Goal: Complete application form: Complete application form

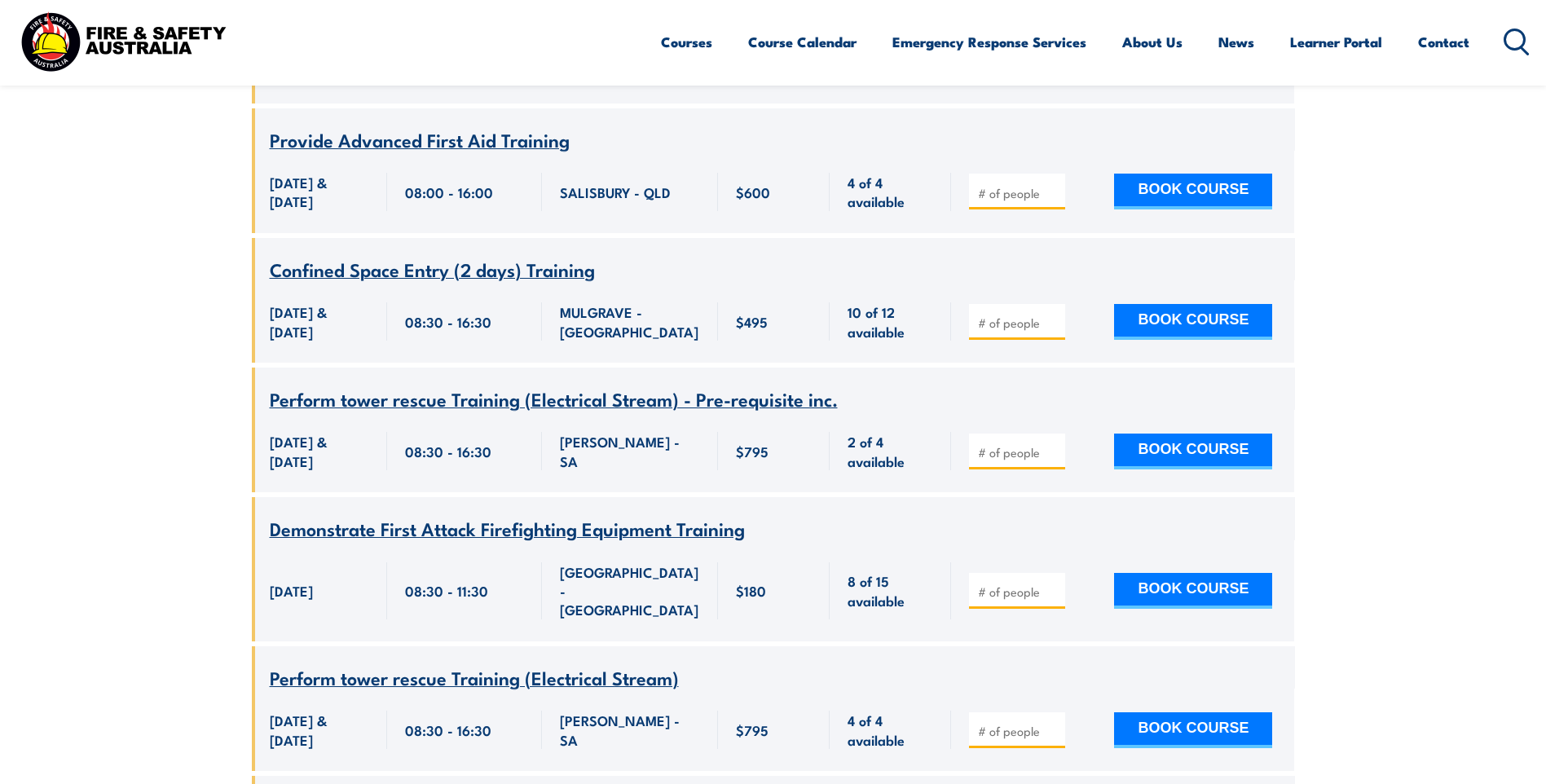
scroll to position [4563, 0]
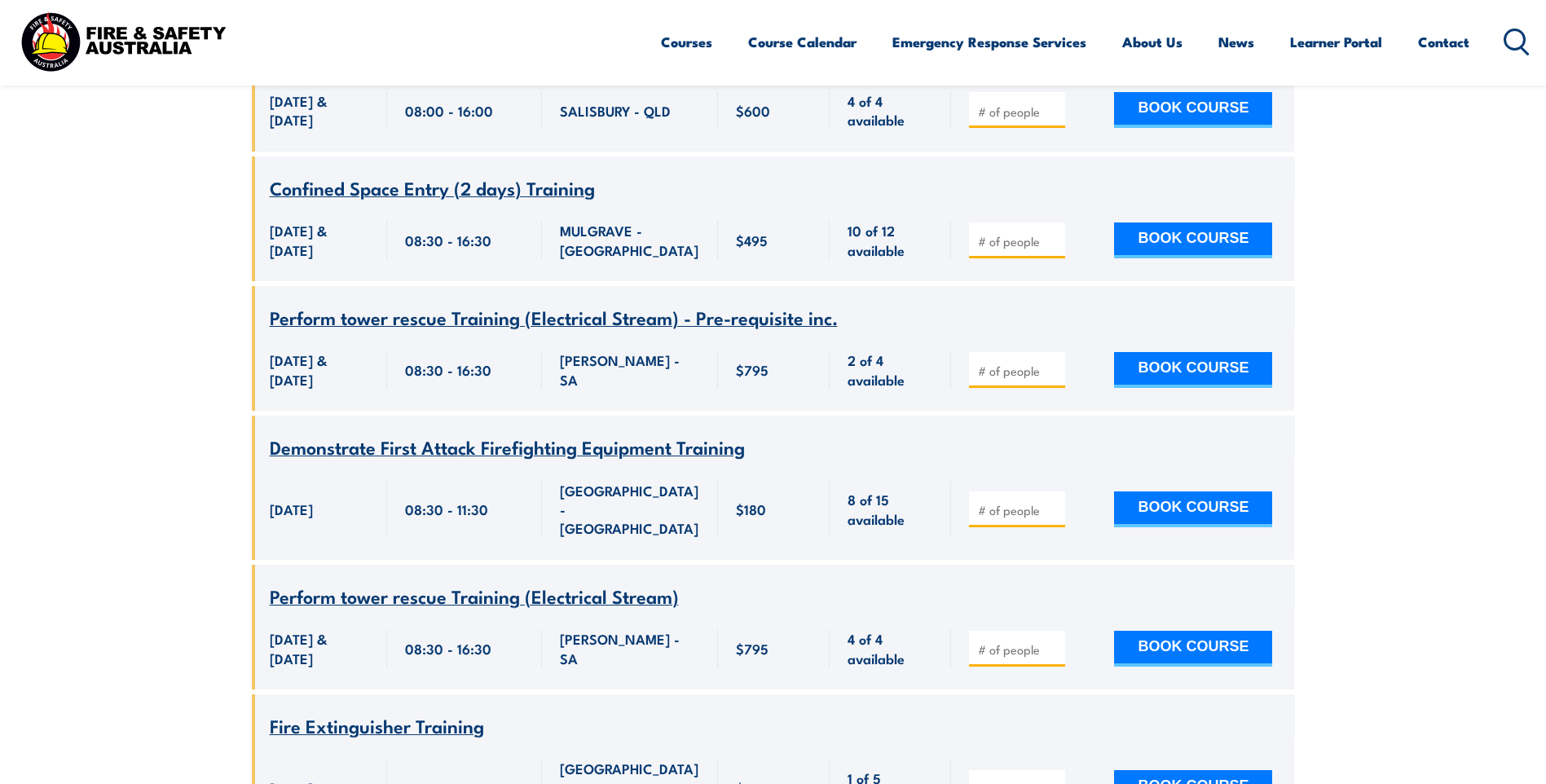
click at [406, 711] on span "Fire Extinguisher Training" at bounding box center [377, 725] width 214 height 28
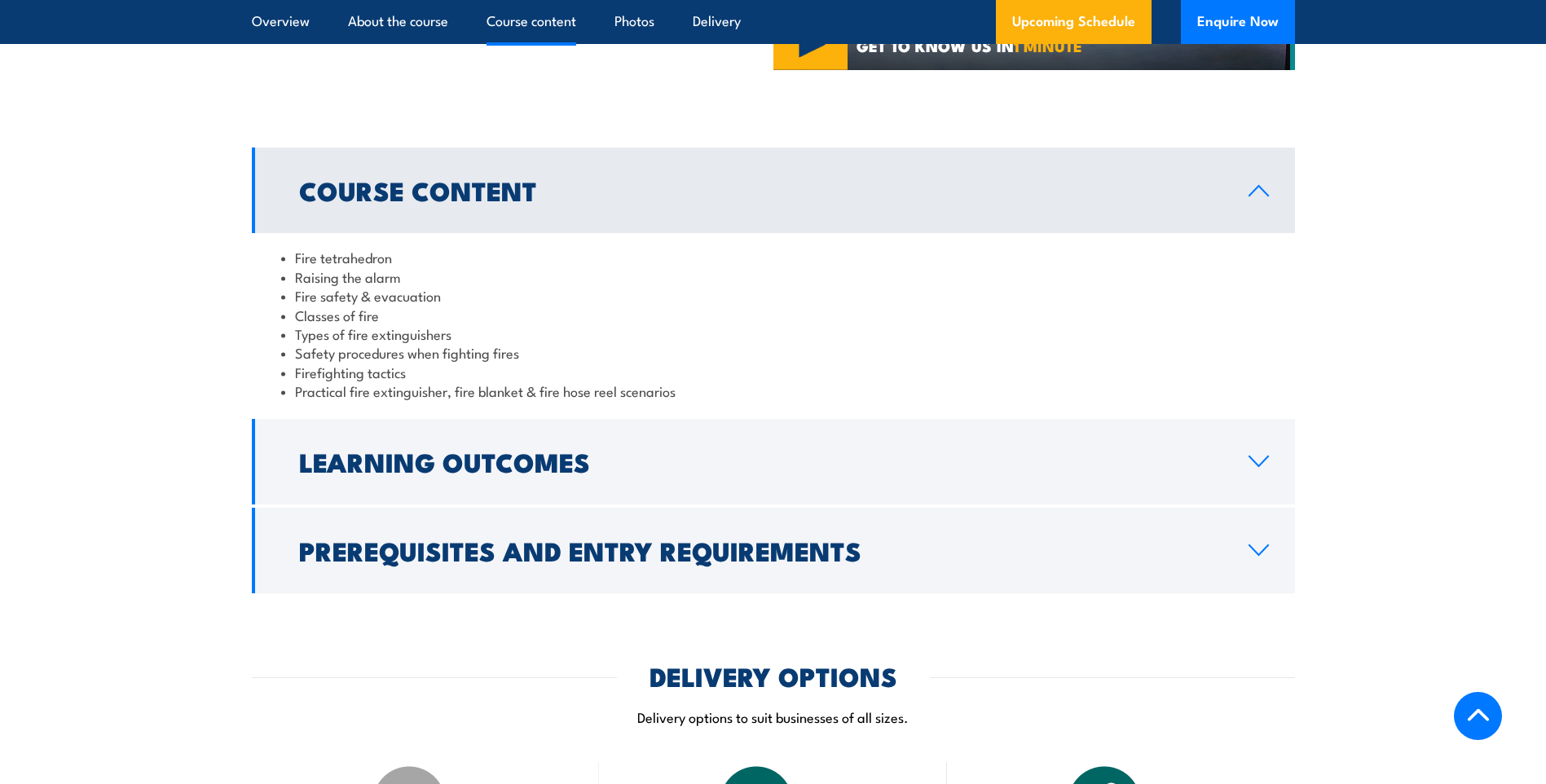
scroll to position [1629, 0]
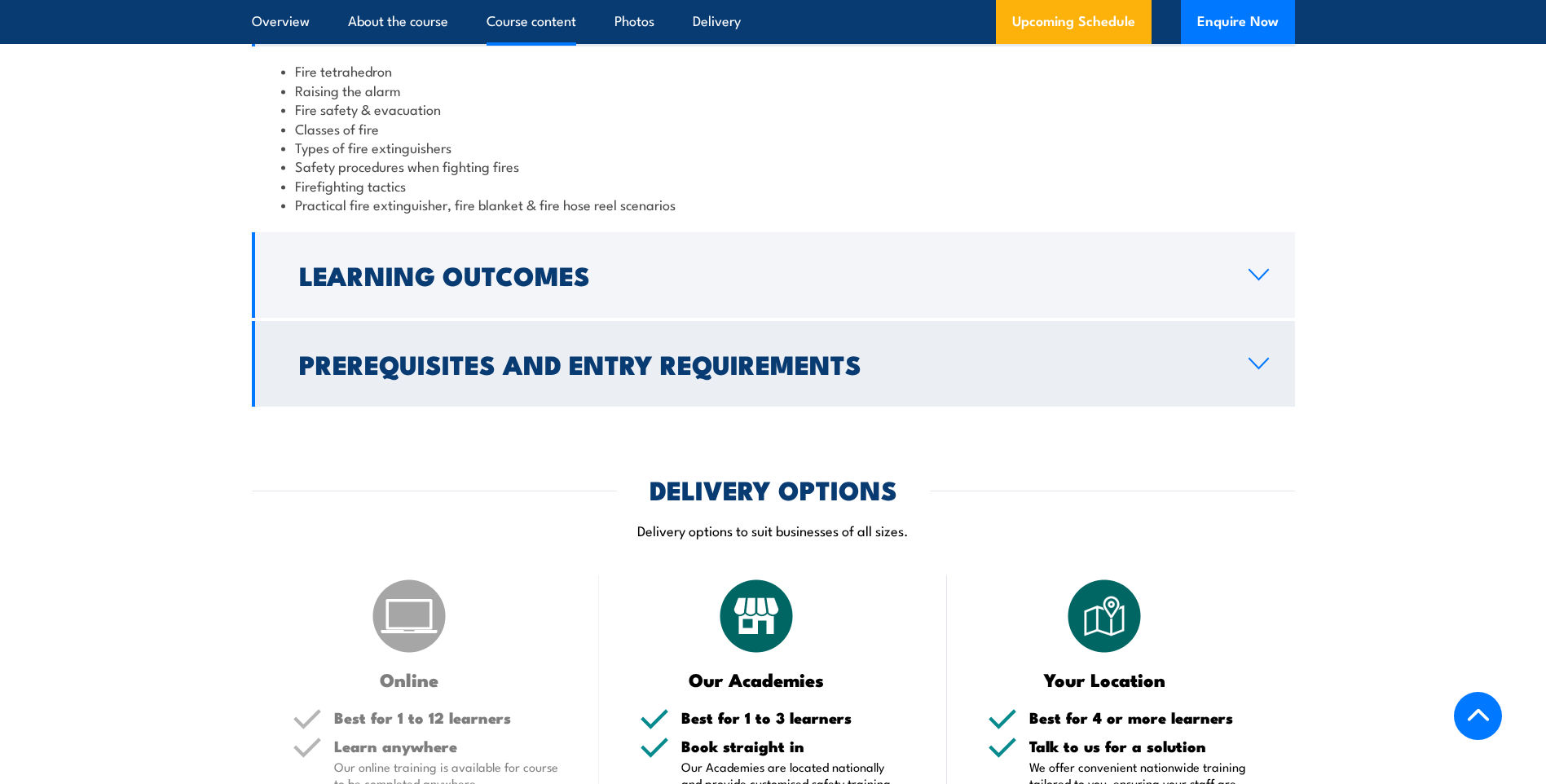
click at [1253, 363] on icon at bounding box center [1258, 363] width 19 height 10
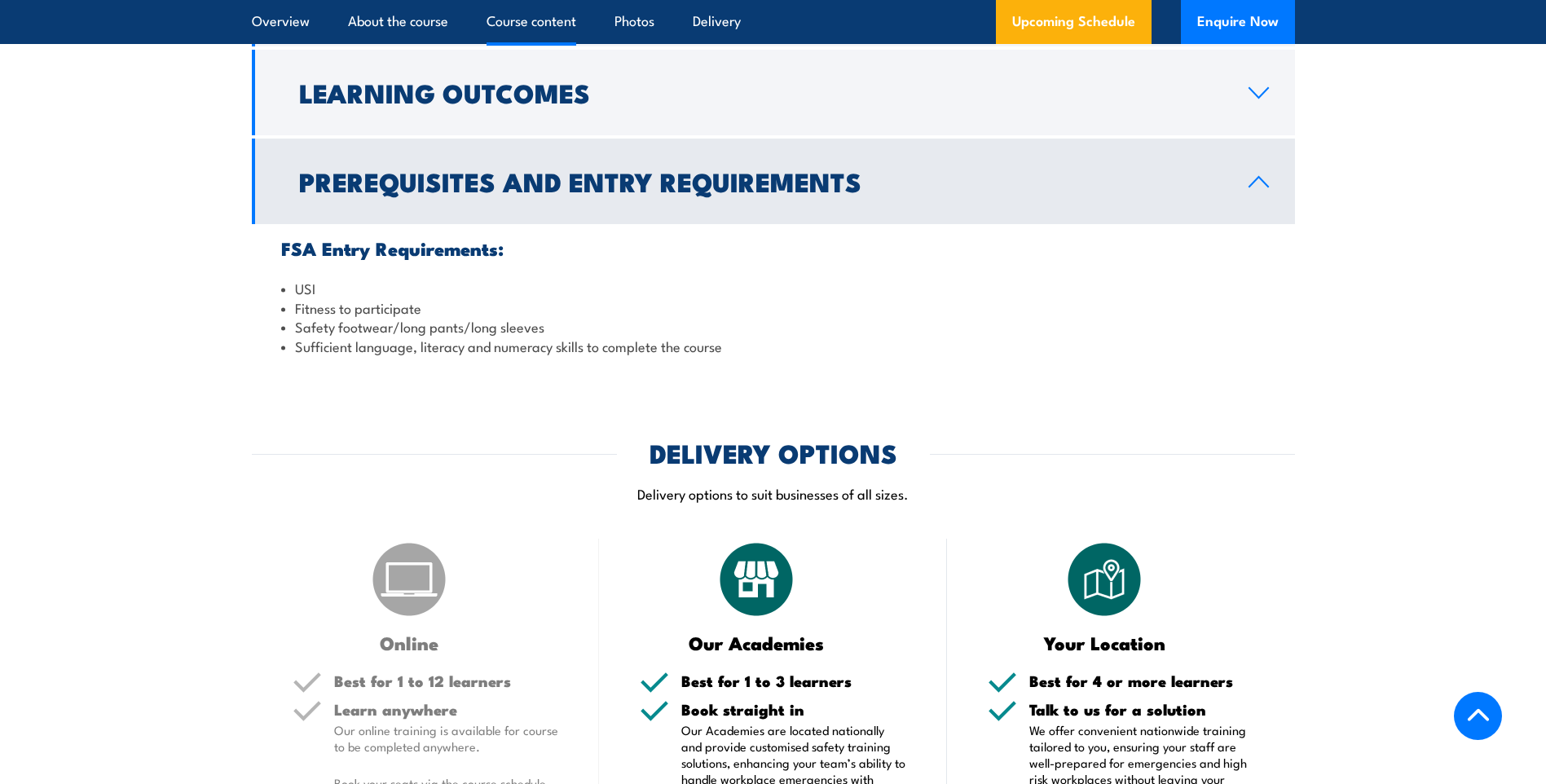
click at [1273, 161] on link "Prerequisites and Entry Requirements" at bounding box center [773, 181] width 1043 height 85
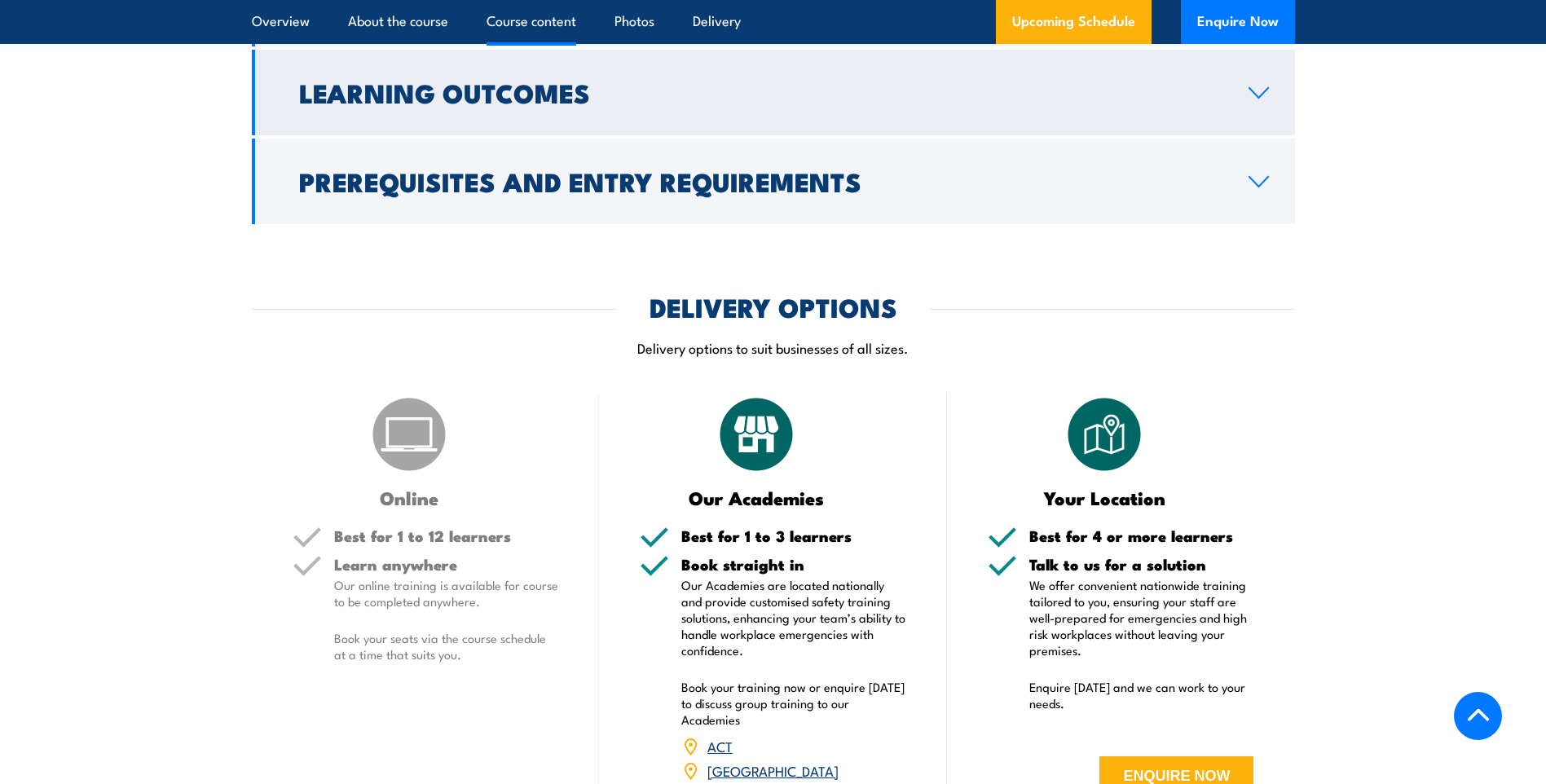
click at [1270, 97] on link "Learning Outcomes" at bounding box center [773, 92] width 1043 height 85
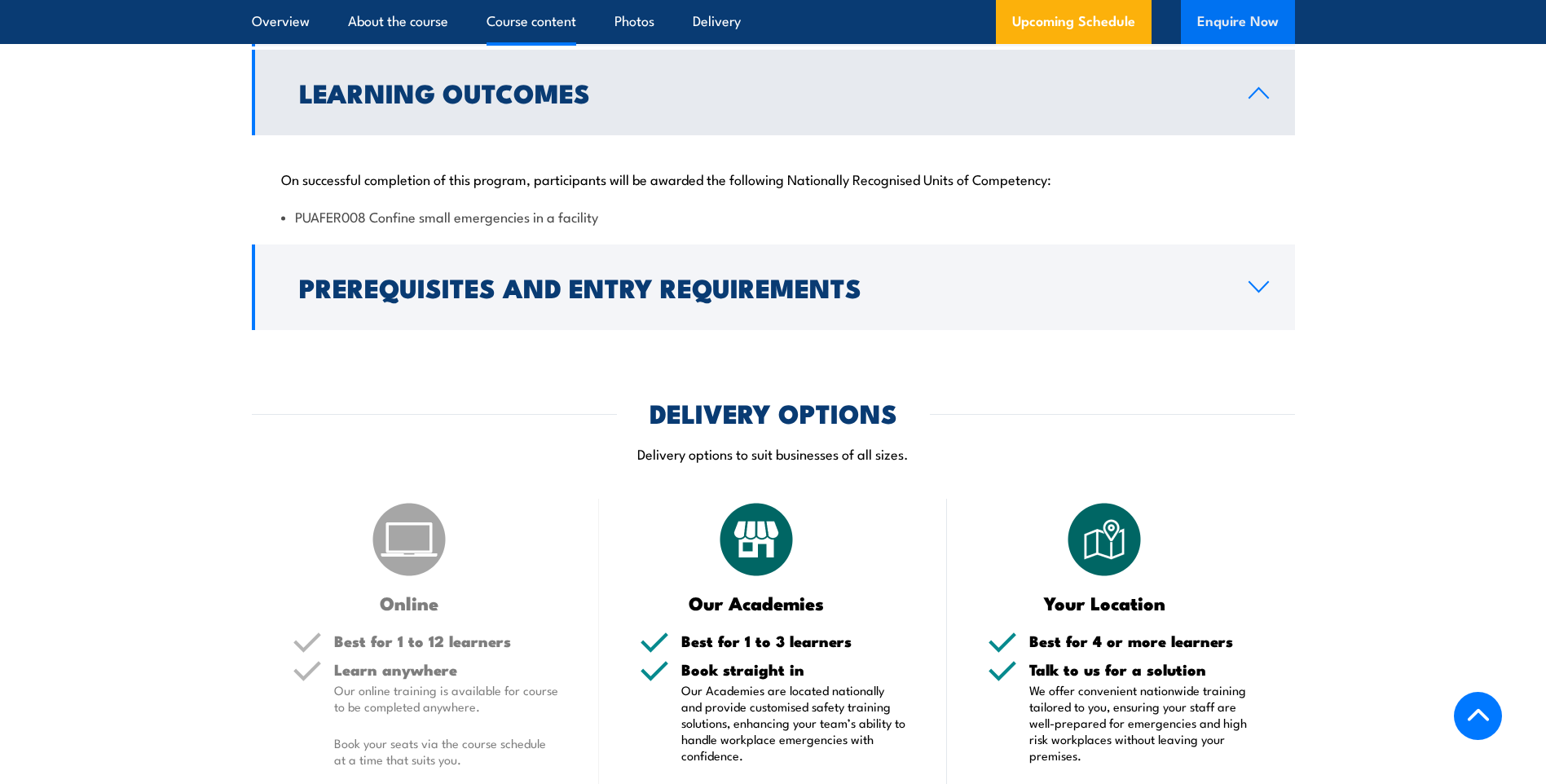
click at [1221, 23] on button "Enquire Now" at bounding box center [1238, 22] width 114 height 44
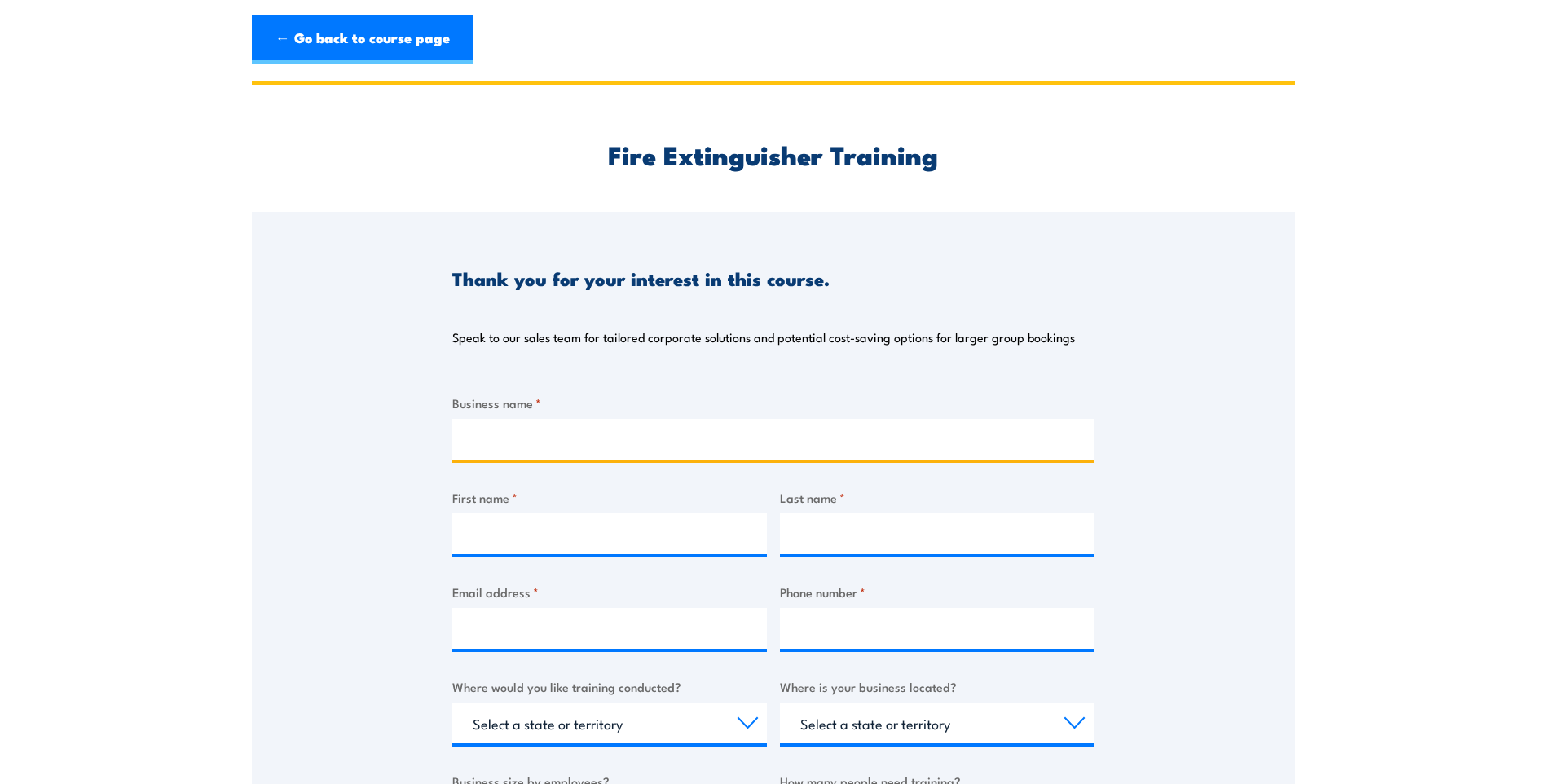
click at [523, 447] on input "Business name *" at bounding box center [773, 439] width 641 height 40
type input "Barnum (Indigenous) Services"
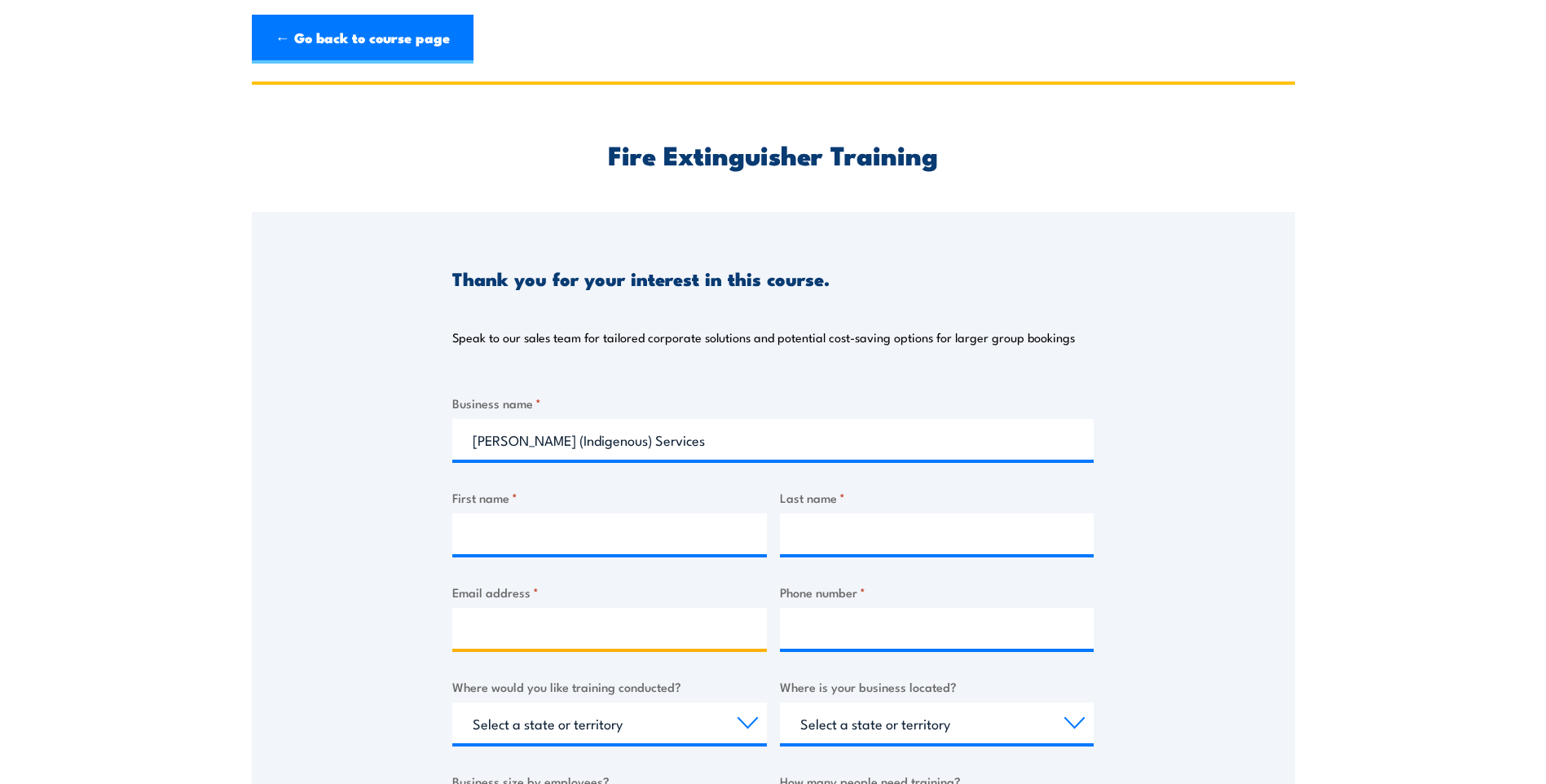
type input "shughes@barnumservices.com.au"
type input "0409215488"
click at [518, 519] on input "First name *" at bounding box center [610, 533] width 315 height 40
type input "Shannon"
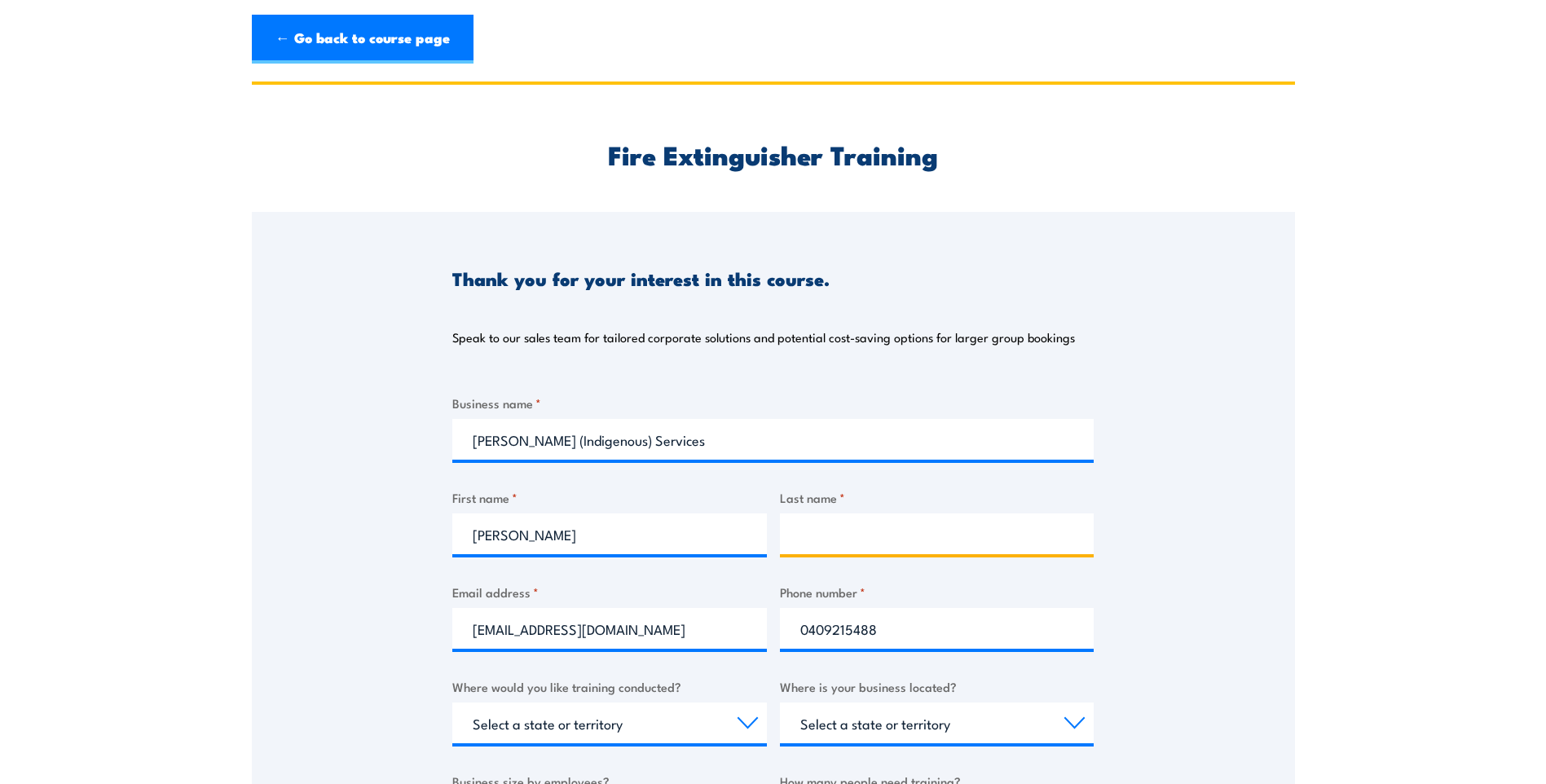
type input "Hughes"
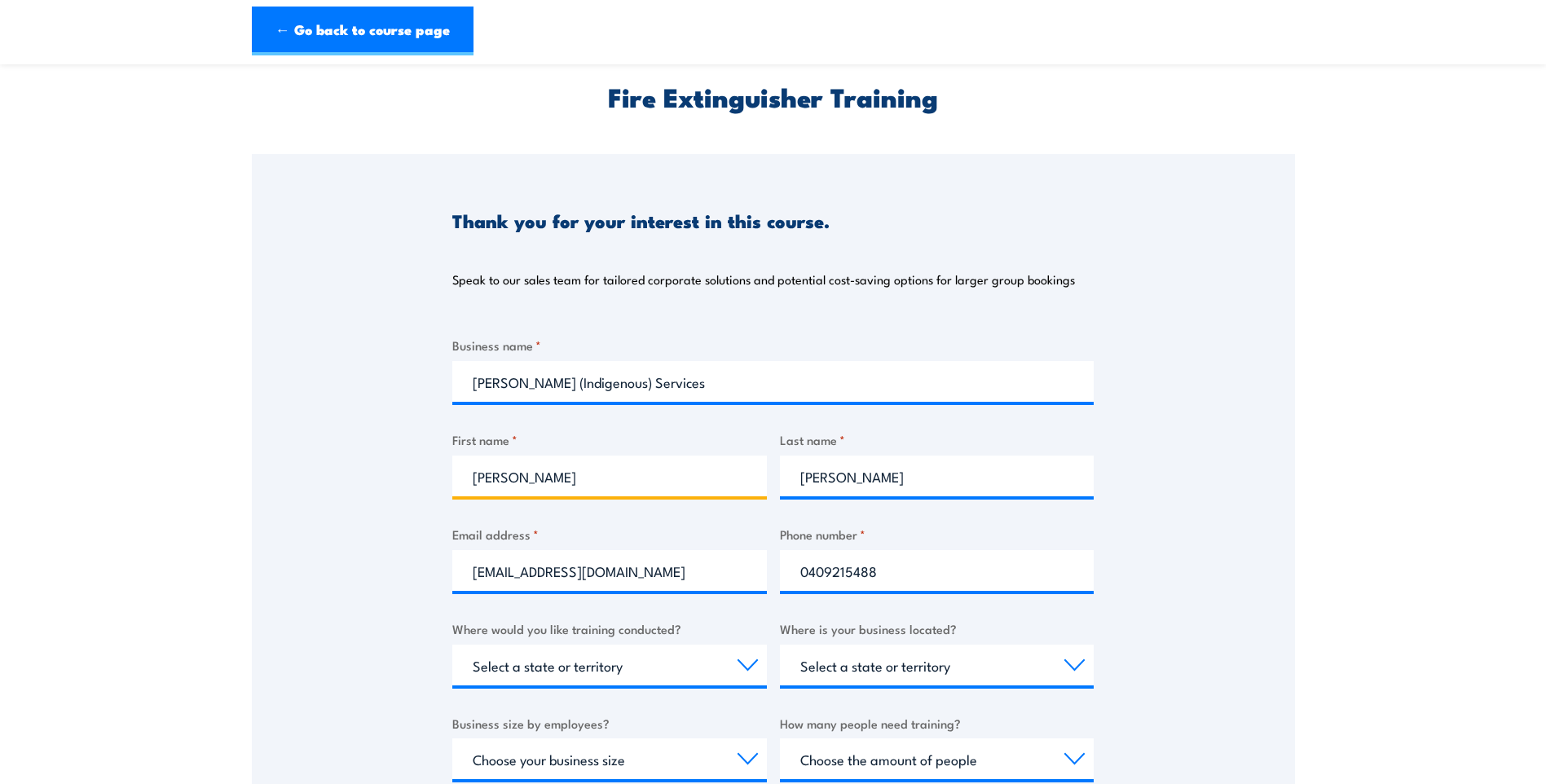
scroll to position [163, 0]
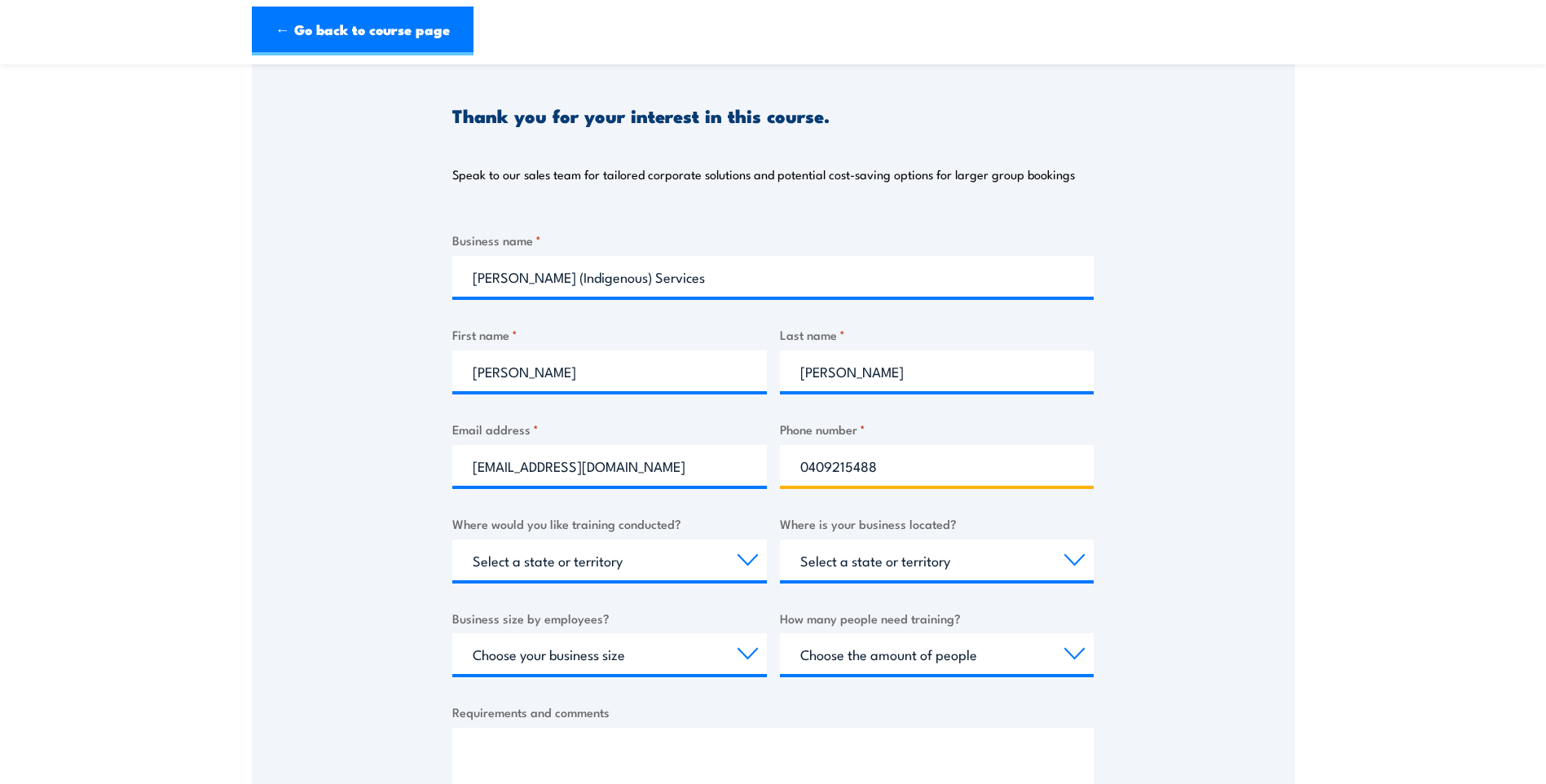
drag, startPoint x: 927, startPoint y: 459, endPoint x: 791, endPoint y: 474, distance: 136.8
click at [791, 474] on input "0409215488" at bounding box center [937, 465] width 315 height 40
type input "0498277556"
click at [633, 565] on select "Select a state or territory Nationally - multiple locations QLD NSW VIC SA ACT …" at bounding box center [610, 559] width 315 height 40
select select "SA"
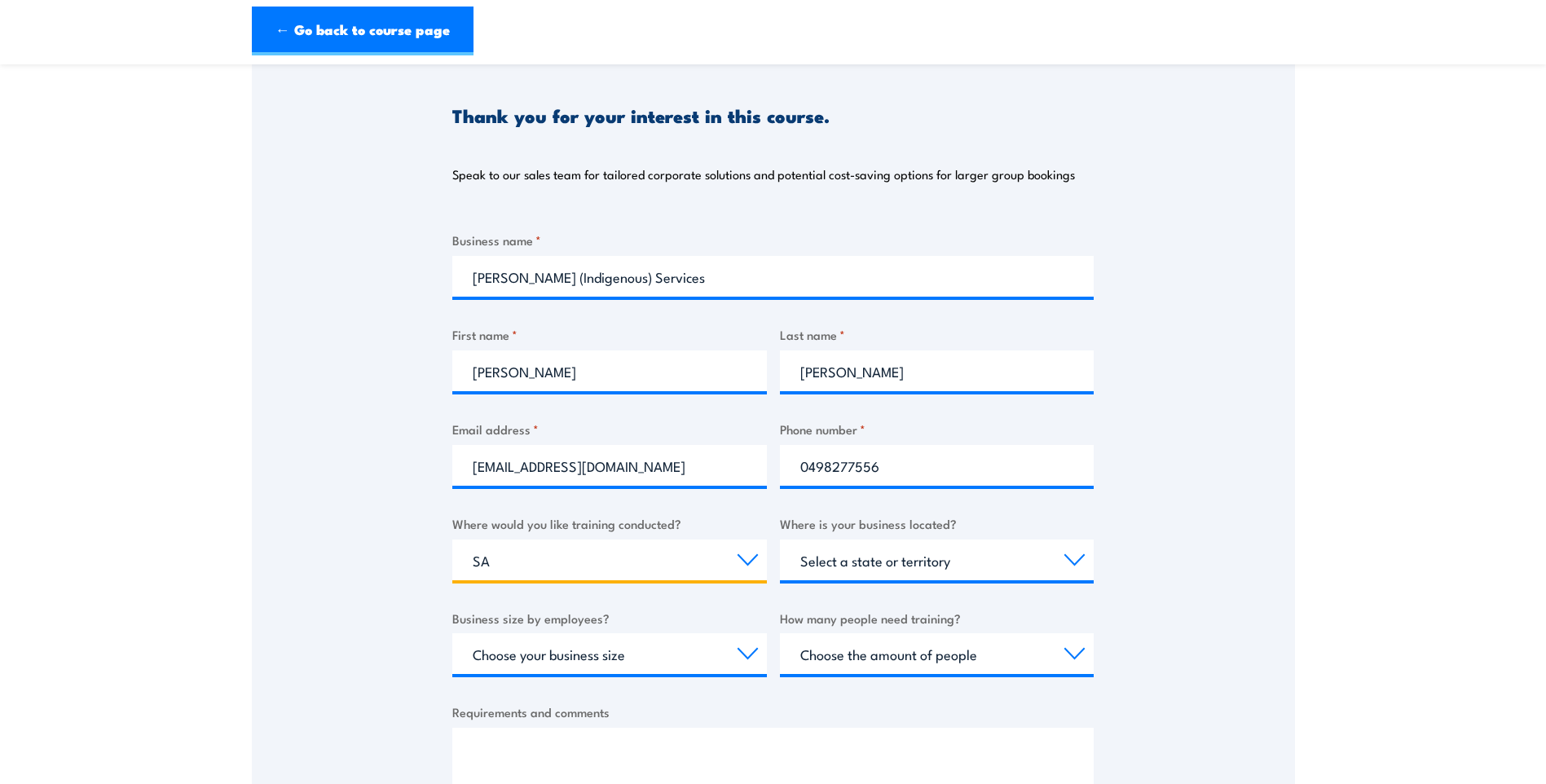
click at [452, 539] on select "Select a state or territory Nationally - multiple locations QLD NSW VIC SA ACT …" at bounding box center [610, 559] width 315 height 40
click at [966, 558] on select "Select a state or territory QLD NSW VIC SA ACT WA TAS NT" at bounding box center [937, 559] width 315 height 40
select select "SA"
click at [780, 539] on select "Select a state or territory QLD NSW VIC SA ACT WA TAS NT" at bounding box center [937, 559] width 315 height 40
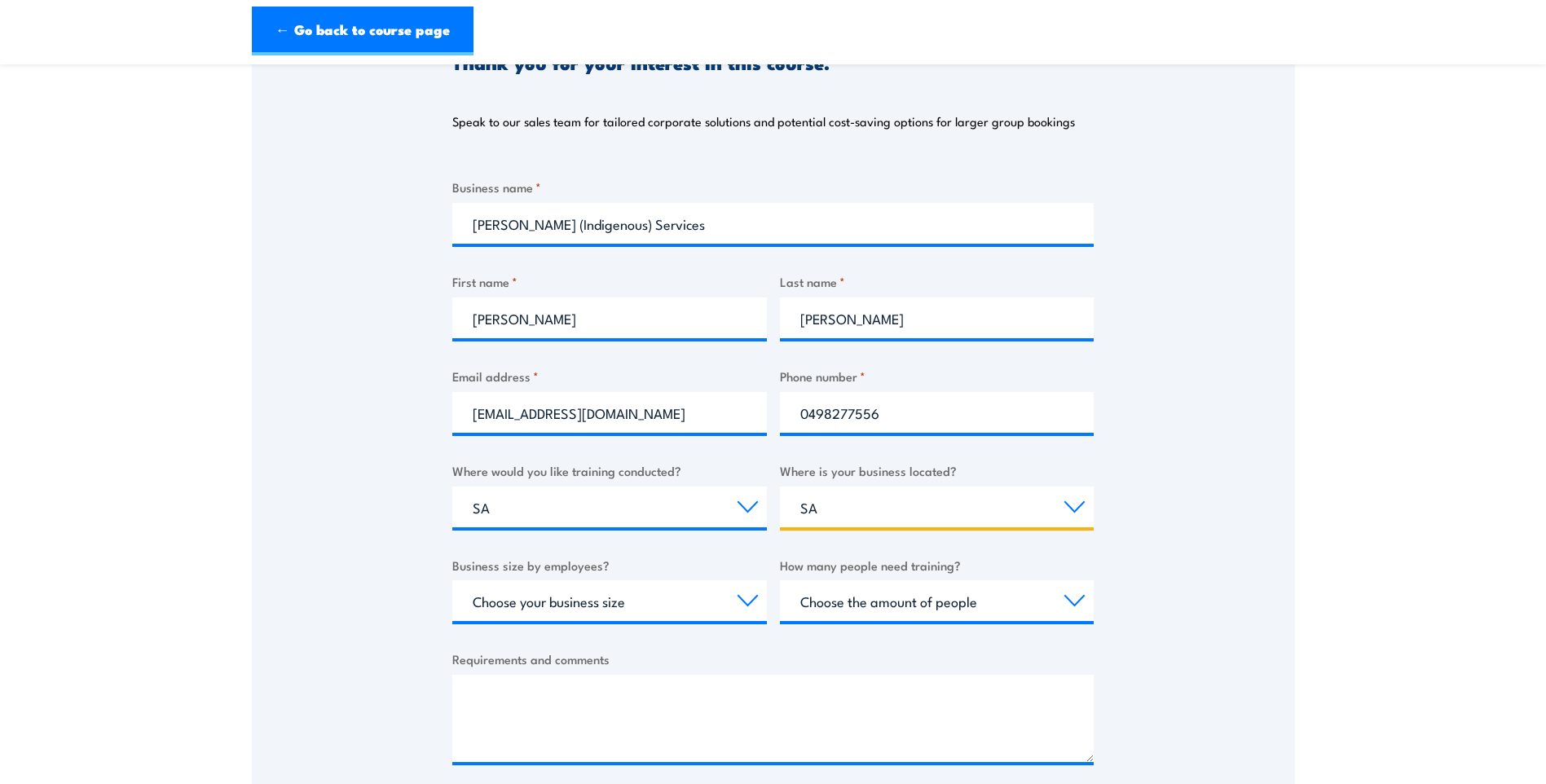
scroll to position [245, 0]
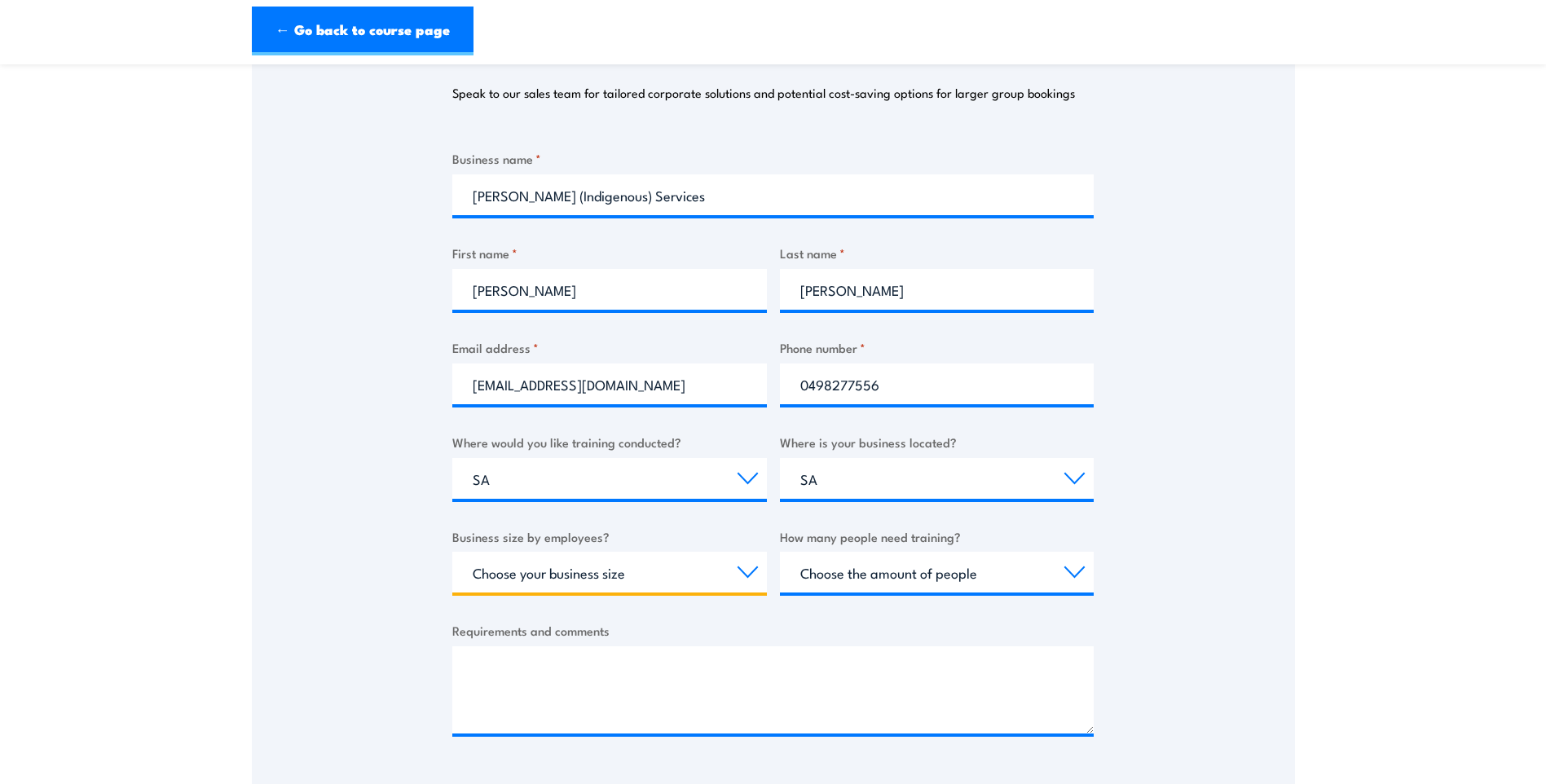
click at [644, 574] on select "Choose your business size 1 to 19 20 to 199 200+" at bounding box center [610, 572] width 315 height 40
select select "1 to 19"
click at [452, 552] on select "Choose your business size 1 to 19 20 to 199 200+" at bounding box center [610, 572] width 315 height 40
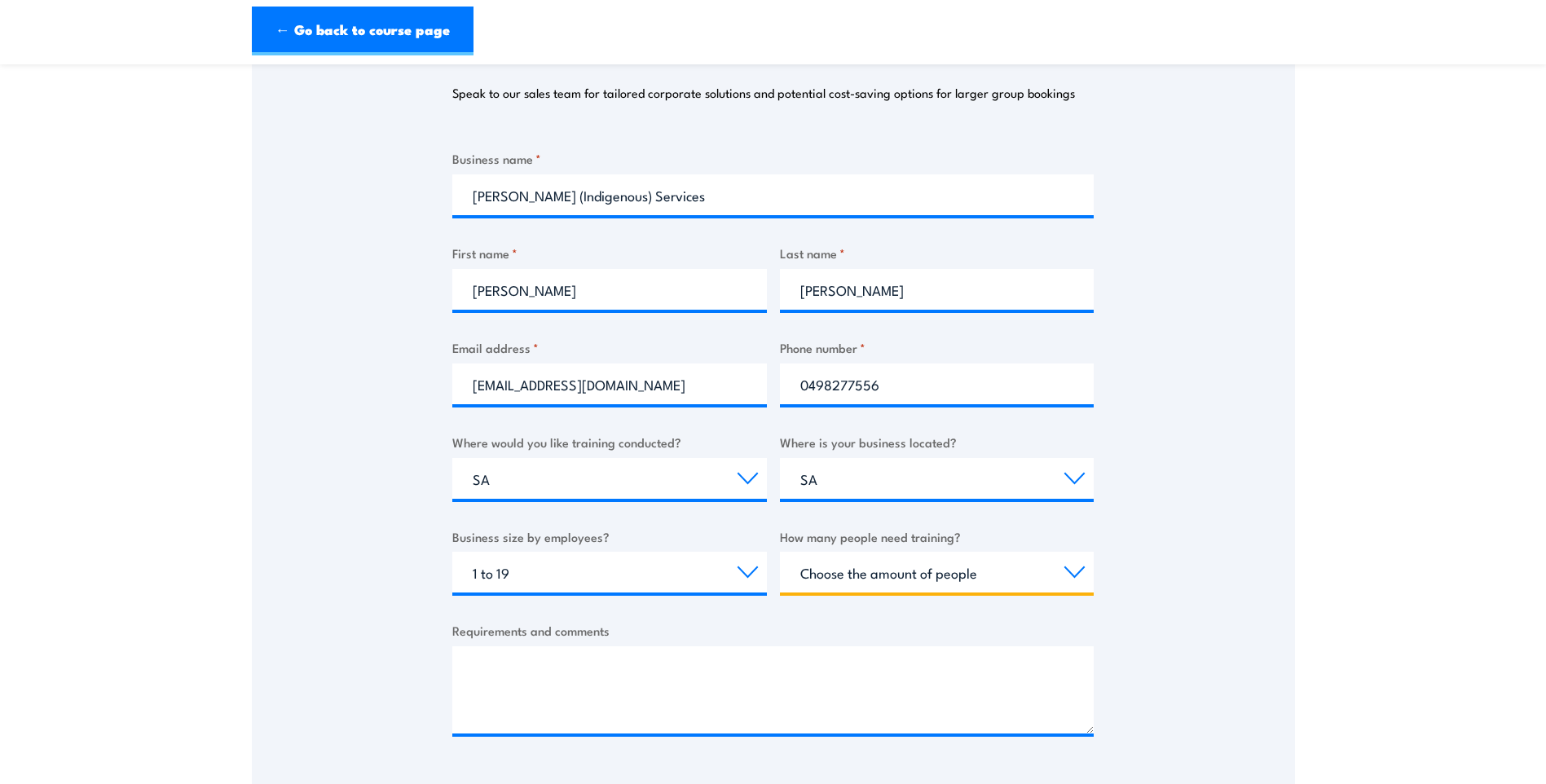
click at [831, 574] on select "Choose the amount of people 1 to 4 5 to 19 20+" at bounding box center [937, 572] width 315 height 40
select select "1 to 4"
click at [780, 552] on select "Choose the amount of people 1 to 4 5 to 19 20+" at bounding box center [937, 572] width 315 height 40
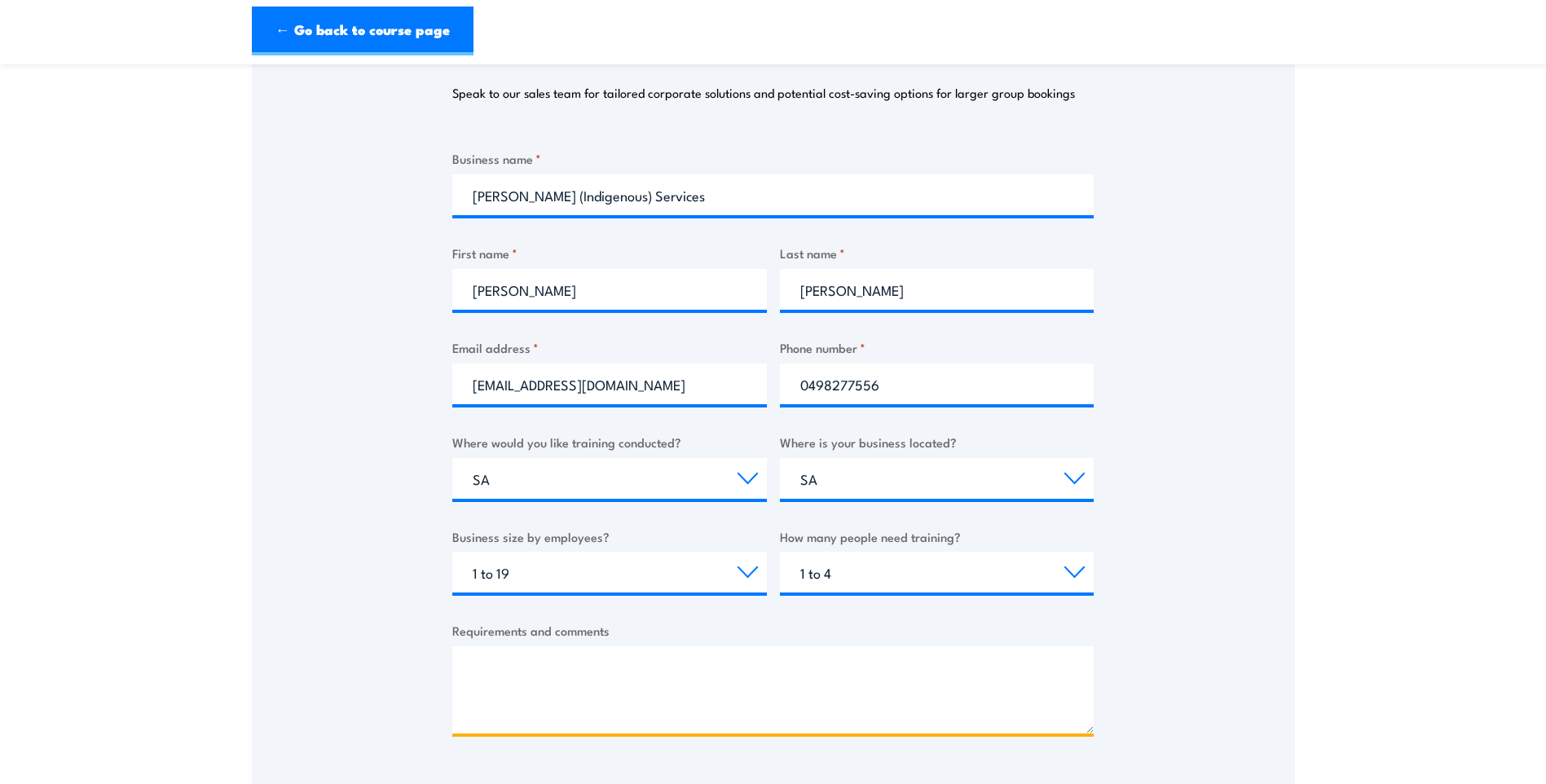
click at [545, 660] on textarea "Requirements and comments" at bounding box center [773, 690] width 641 height 87
paste textarea "Fire Extinguisher Training Course CPPFES2005 Demonstrate first attack firefight…"
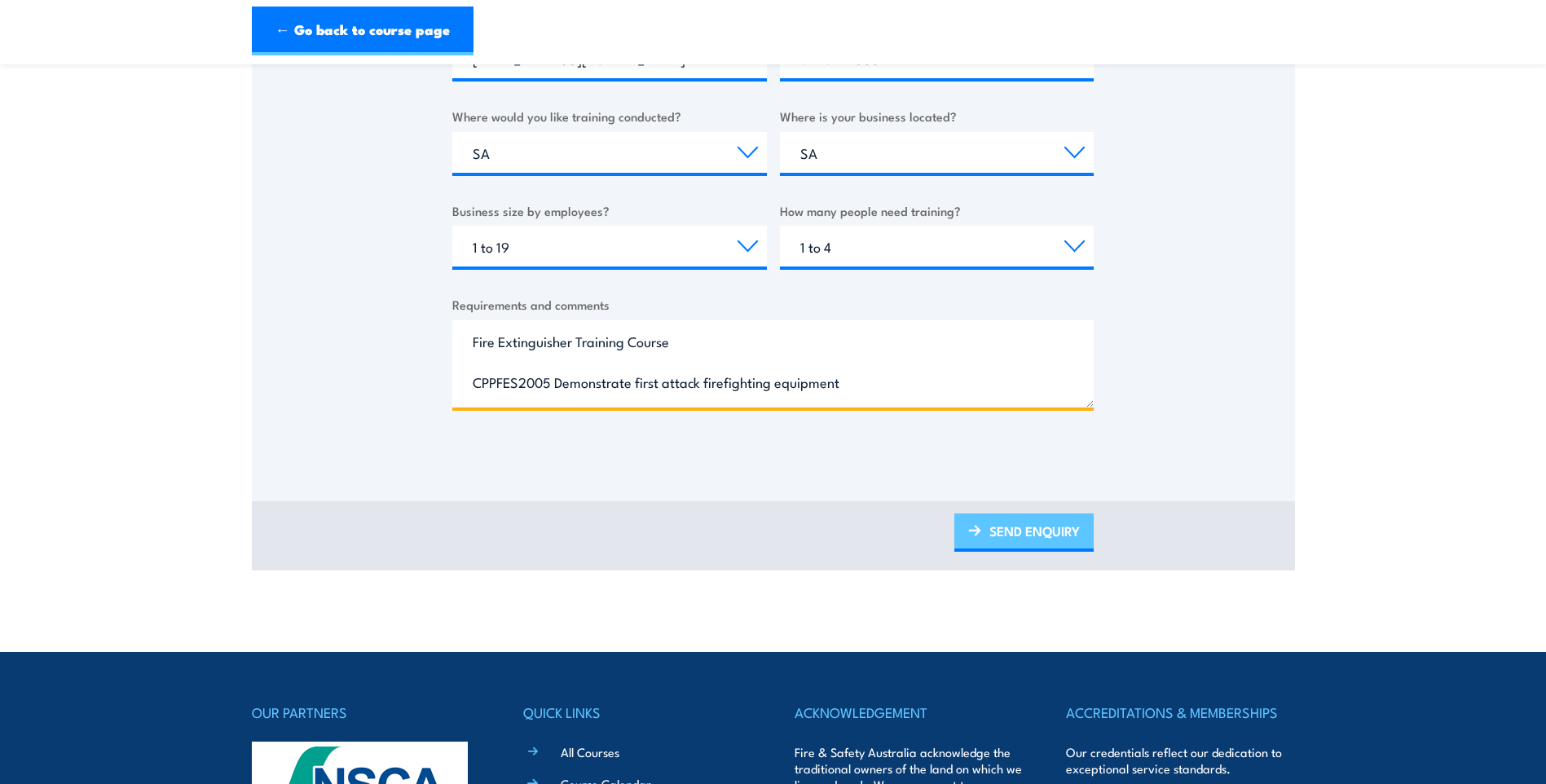
type textarea "Fire Extinguisher Training Course CPPFES2005 Demonstrate first attack firefight…"
click at [1021, 535] on link "SEND ENQUIRY" at bounding box center [1023, 532] width 139 height 39
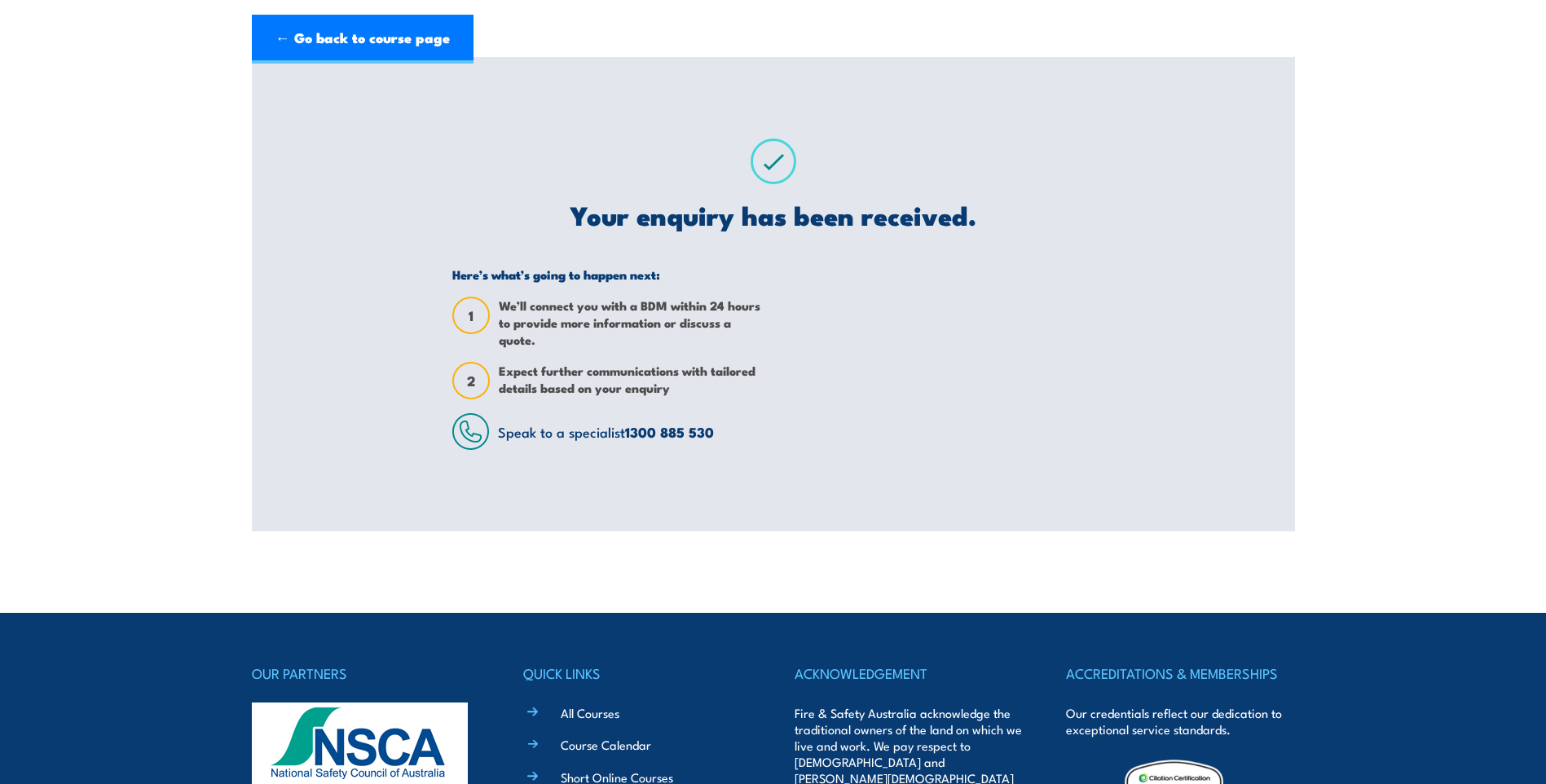
scroll to position [0, 0]
